Goal: Communication & Community: Answer question/provide support

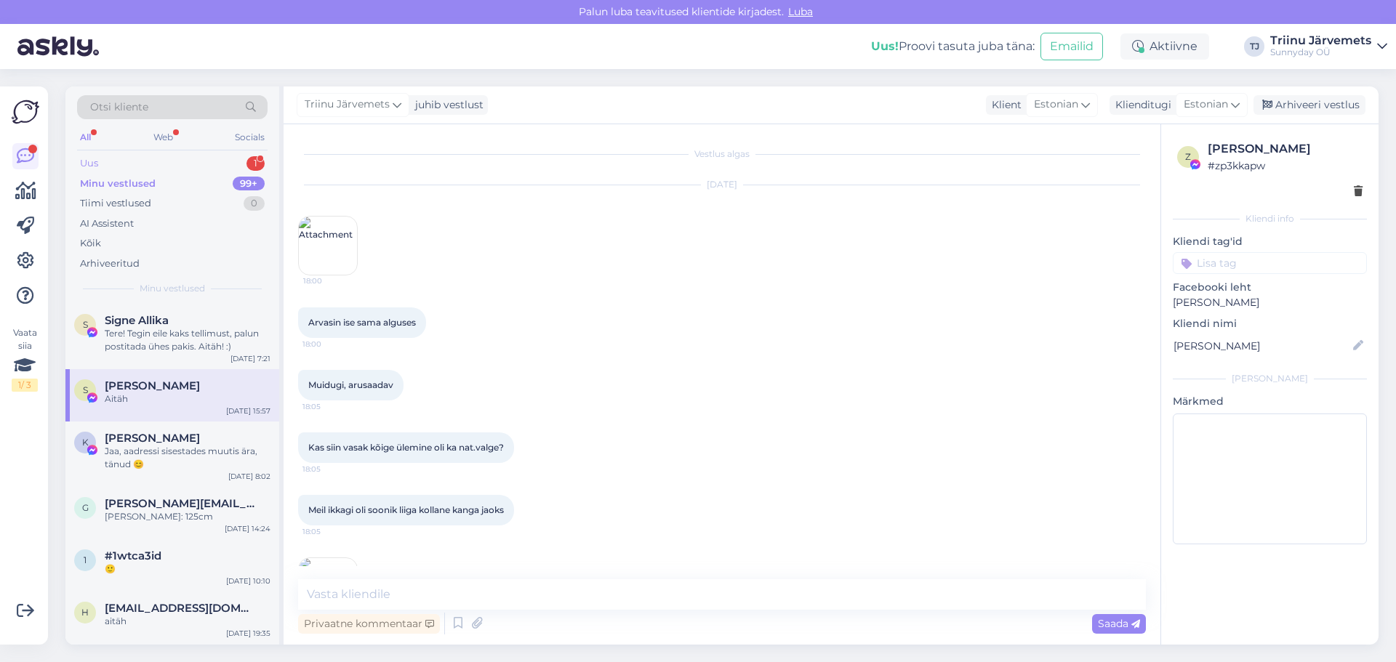
scroll to position [7066, 0]
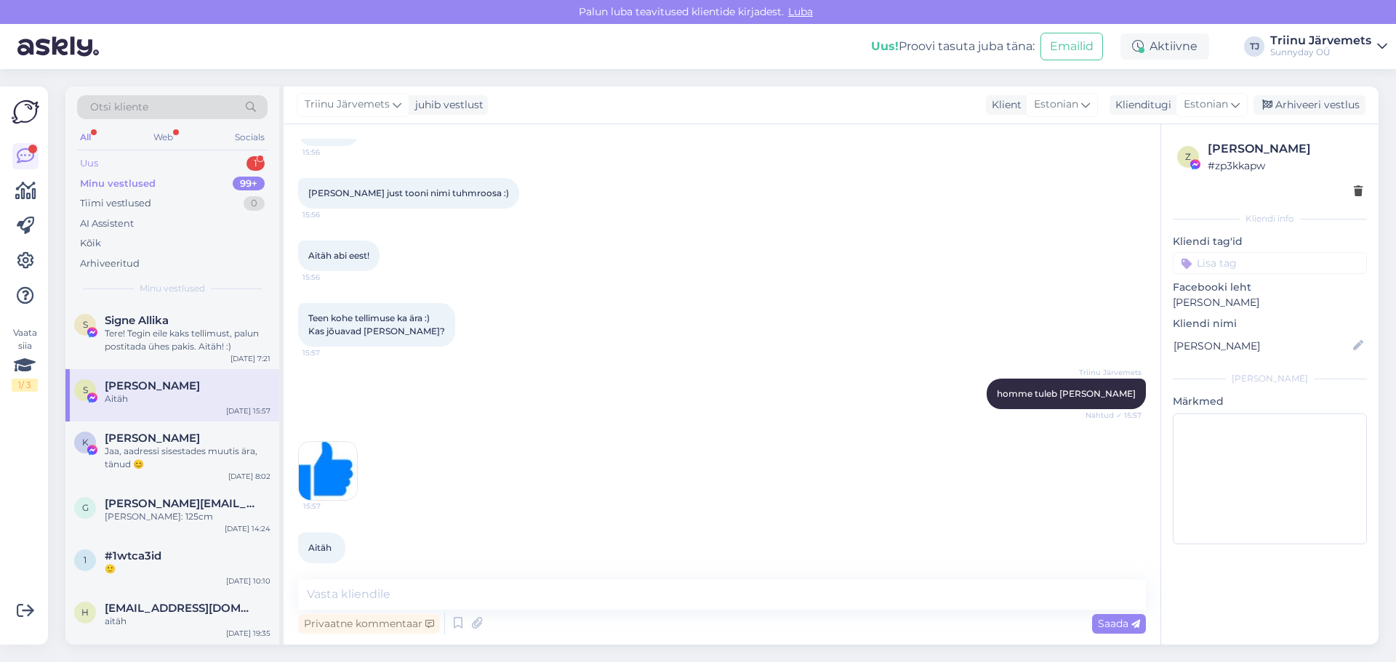
click at [117, 166] on div "Uus 1" at bounding box center [172, 163] width 190 height 20
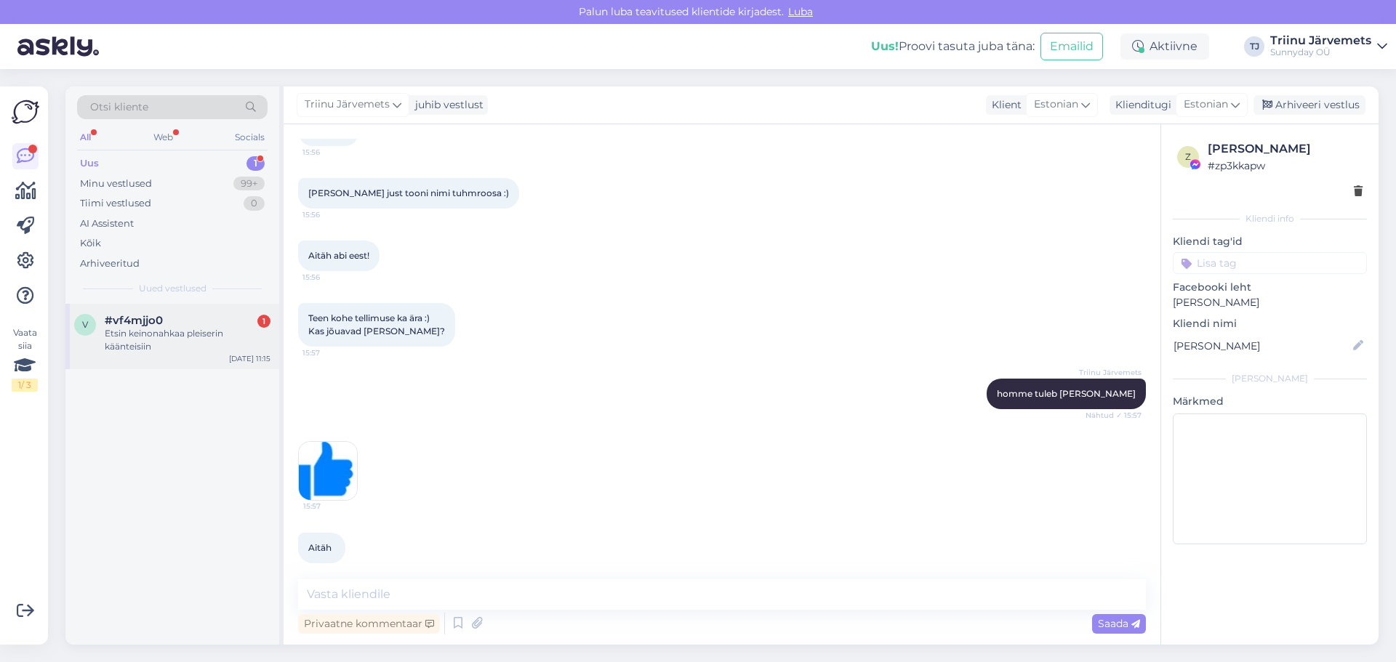
click at [145, 337] on div "Etsin keinonahkaa pleiserin käänteisiin" at bounding box center [188, 340] width 166 height 26
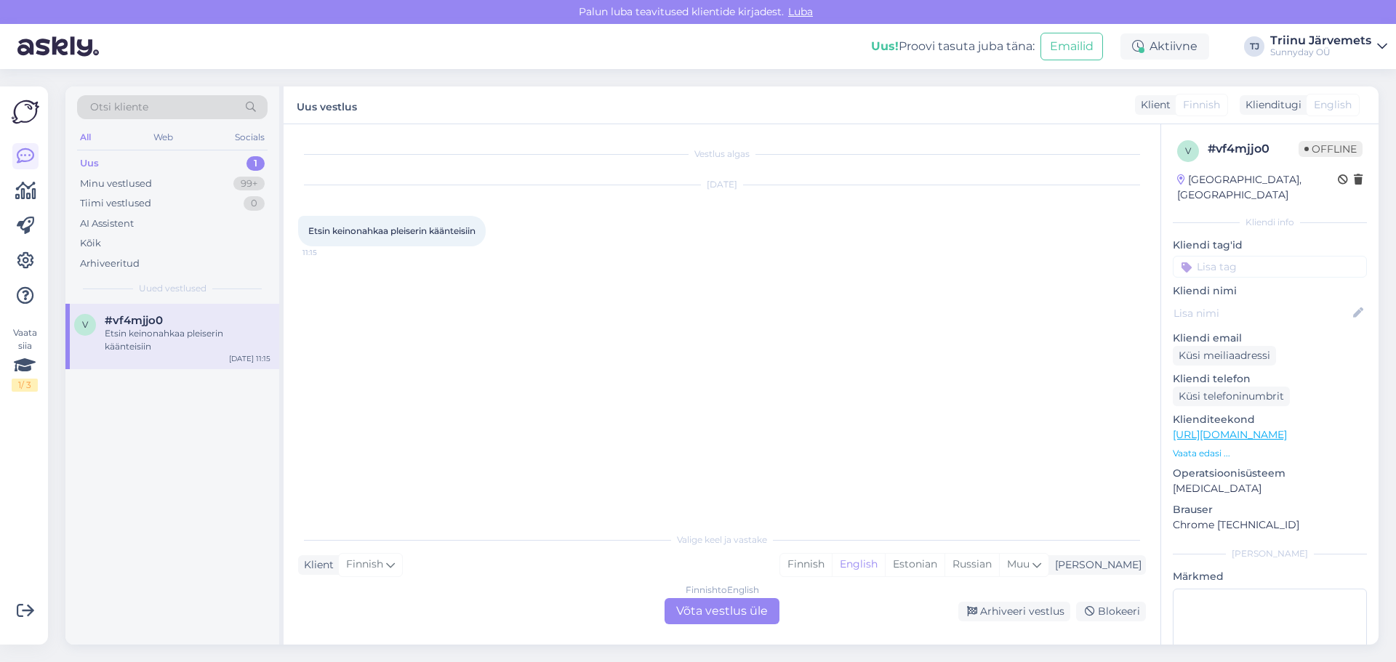
scroll to position [0, 0]
click at [944, 563] on div "Estonian" at bounding box center [915, 565] width 60 height 22
click at [749, 608] on div "Finnish to Estonian Võta vestlus üle" at bounding box center [721, 611] width 115 height 26
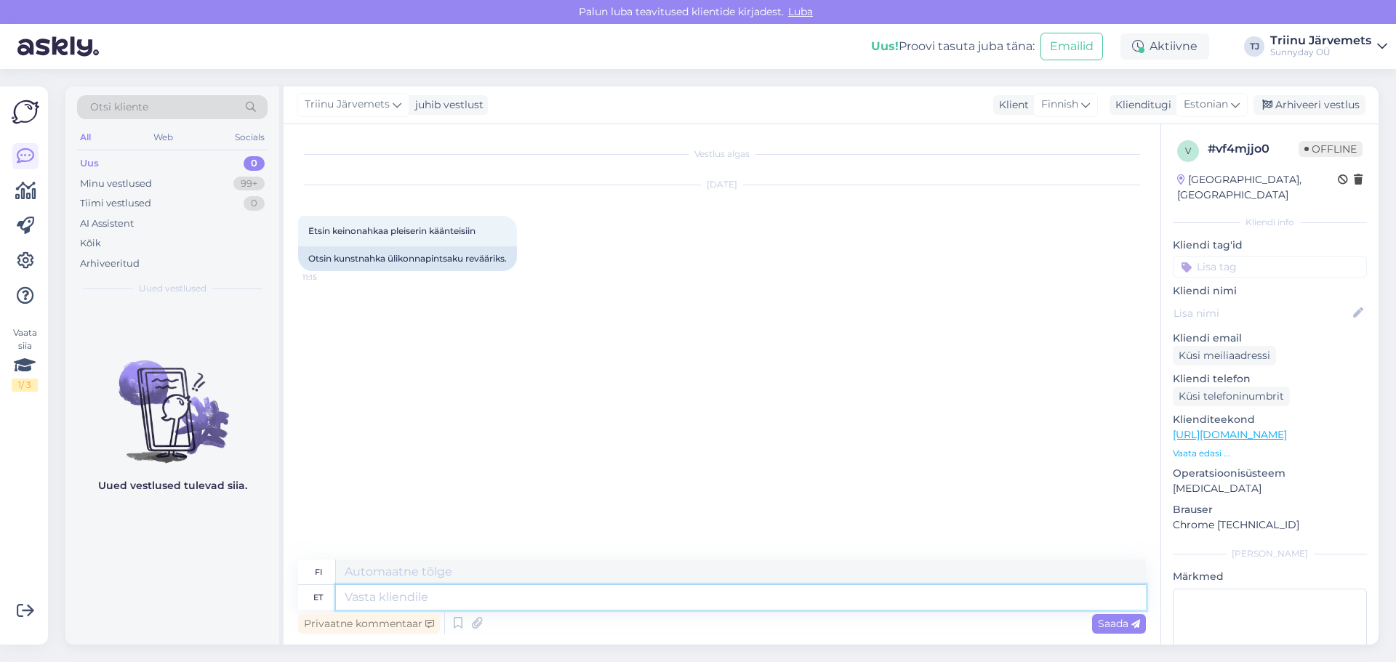
click at [424, 596] on textarea at bounding box center [741, 597] width 810 height 25
type textarea "Tere"
type textarea "Hei"
type textarea "Tere, m"
type textarea "Hei,"
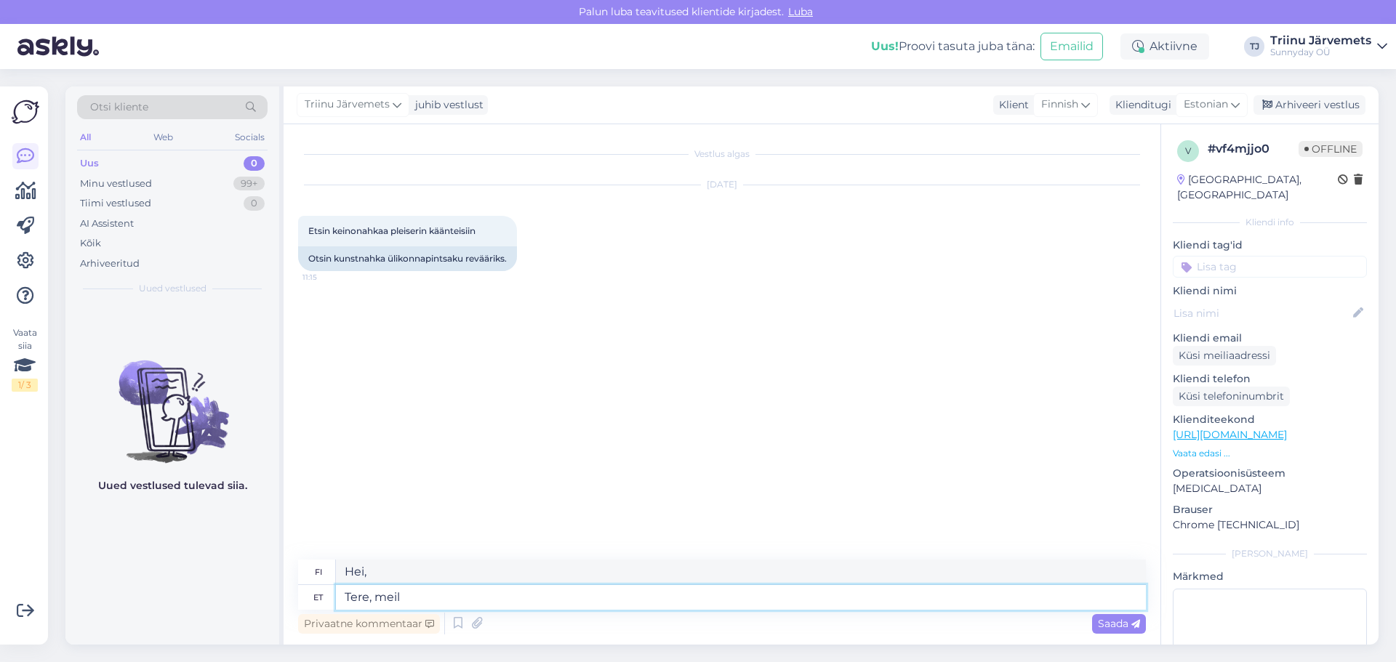
type textarea "Tere, meil e"
type textarea "Hei, me"
type textarea "Tere, [PERSON_NAME] ol"
type textarea "Hei, meillä ei ole"
type textarea "Tere, [PERSON_NAME] ole sellist ka"
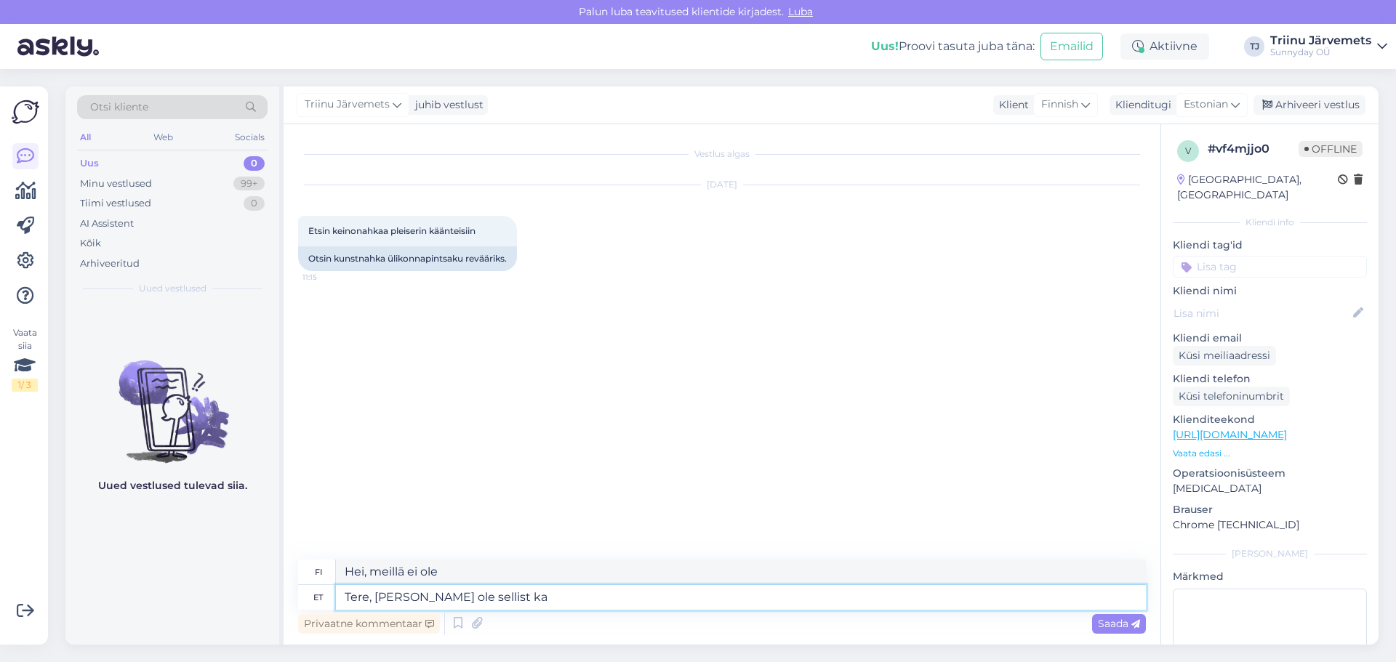
type textarea "Hei, meillä ei ole sellaista."
type textarea "Tere, [PERSON_NAME] ole sellist kangast"
type textarea "Hei, meillä ei ole tuollaista kangasta."
type textarea "Tere, [PERSON_NAME] ole sellist kangast :)"
type textarea "Hei, meillä ei ole tuollaista kangasta :)"
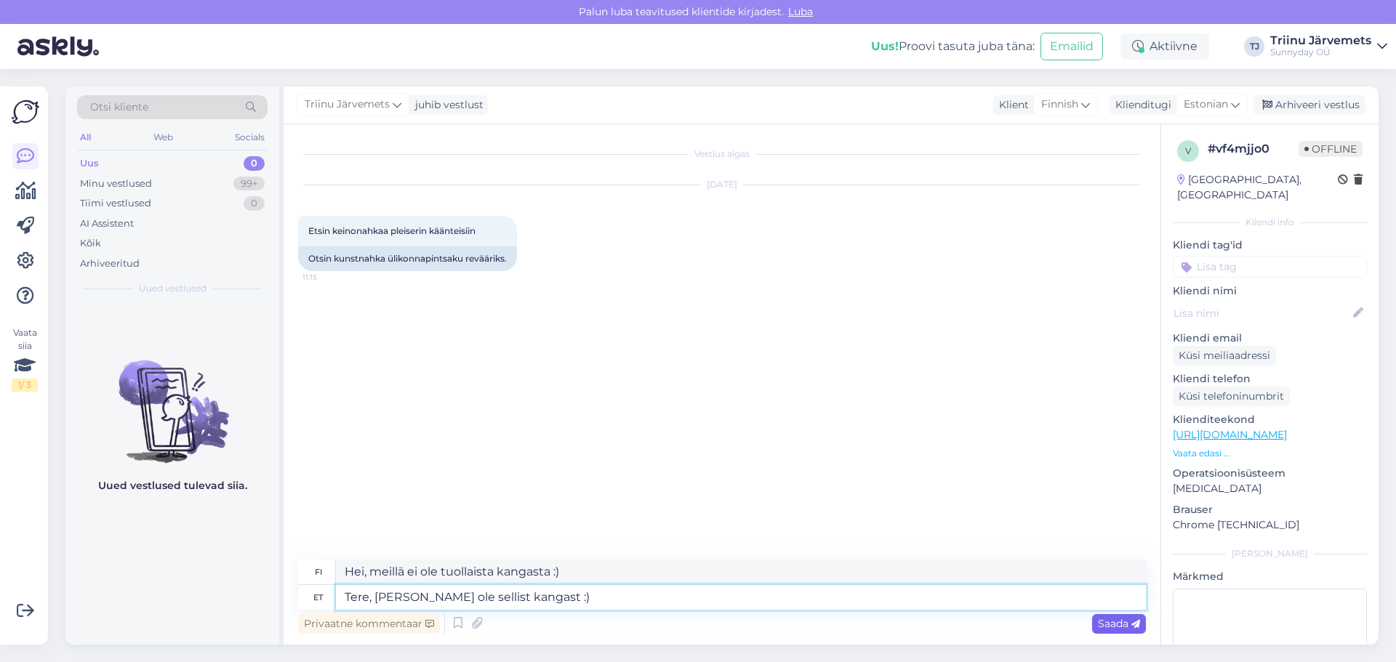
type textarea "Tere, [PERSON_NAME] ole sellist kangast :)"
click at [1099, 625] on span "Saada" at bounding box center [1119, 623] width 42 height 13
